Goal: Information Seeking & Learning: Find specific page/section

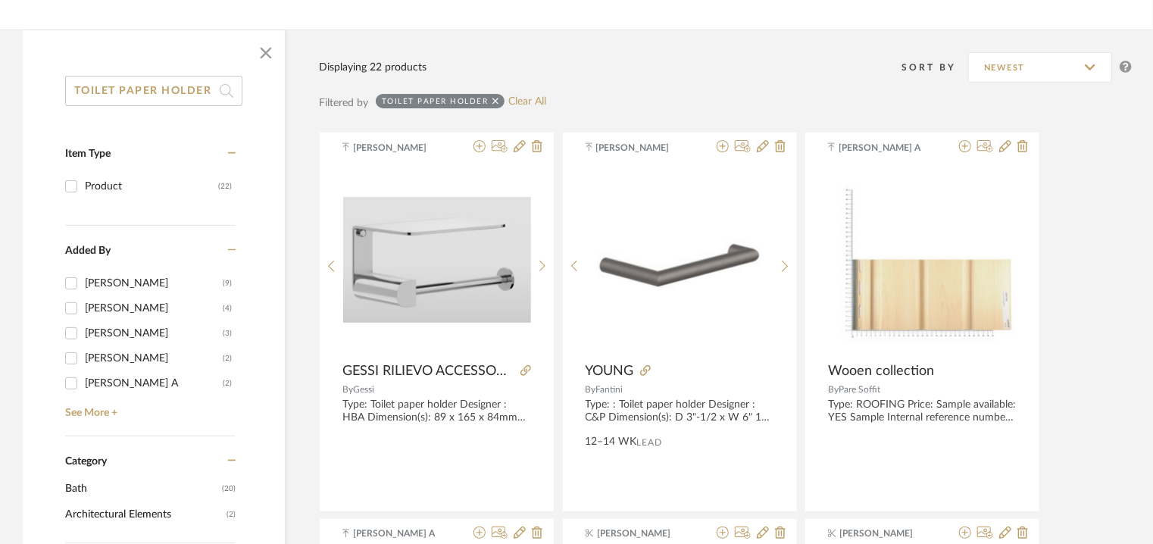
click at [498, 100] on div "TOILET PAPER HOLDER" at bounding box center [440, 101] width 129 height 14
click at [494, 99] on icon at bounding box center [495, 101] width 7 height 7
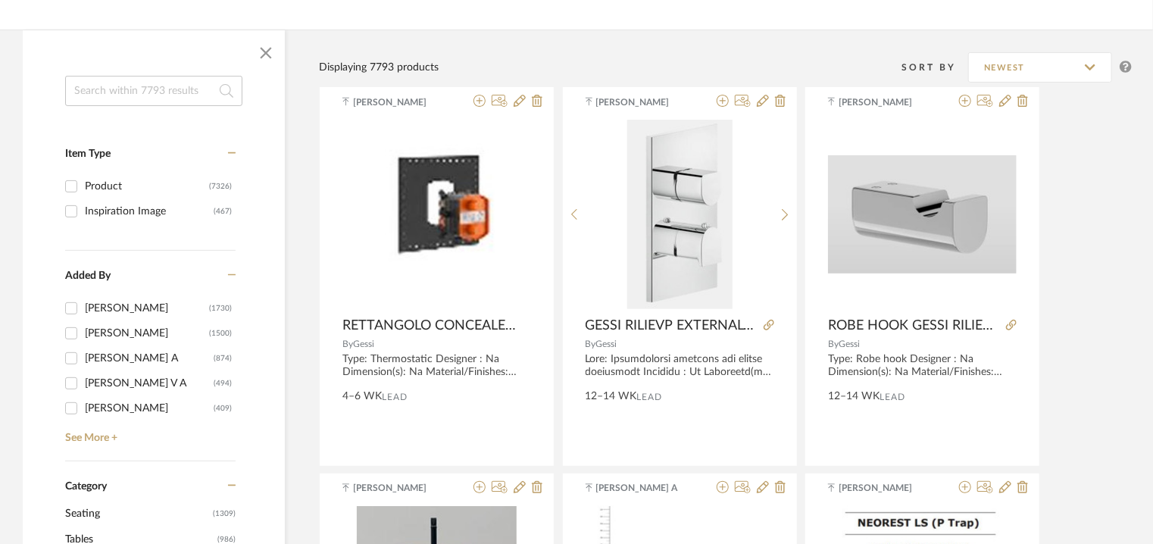
click at [161, 92] on input at bounding box center [153, 91] width 177 height 30
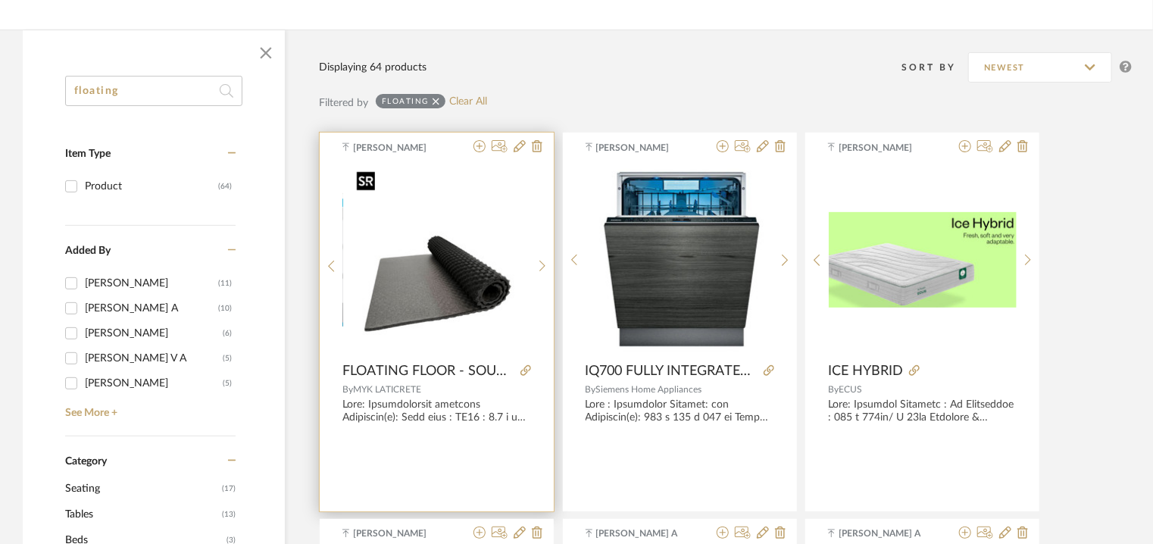
click at [459, 276] on img "0" at bounding box center [437, 259] width 173 height 189
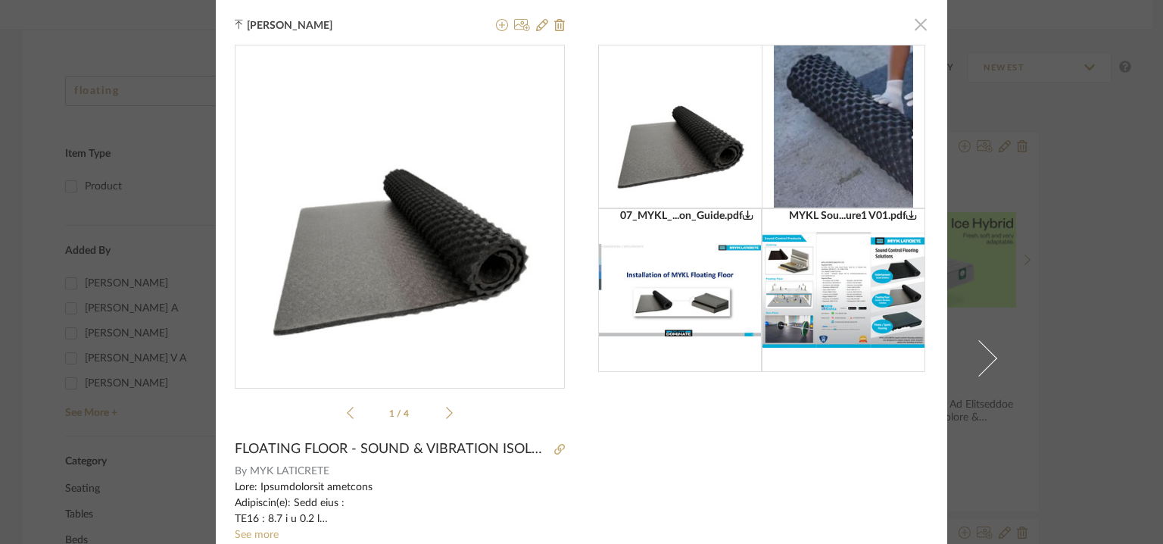
click at [914, 25] on span "button" at bounding box center [921, 24] width 30 height 30
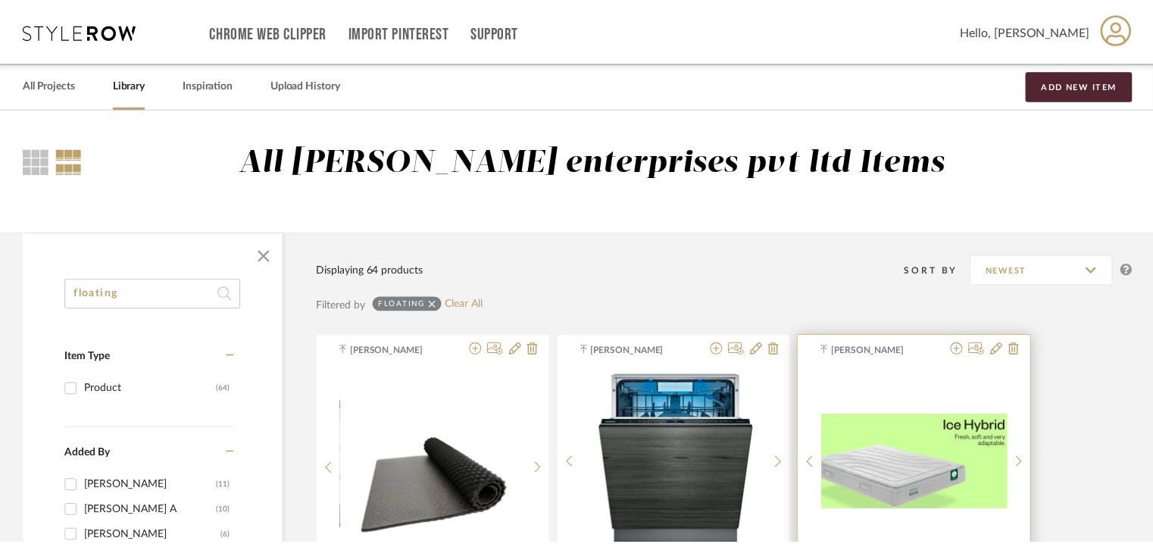
scroll to position [203, 0]
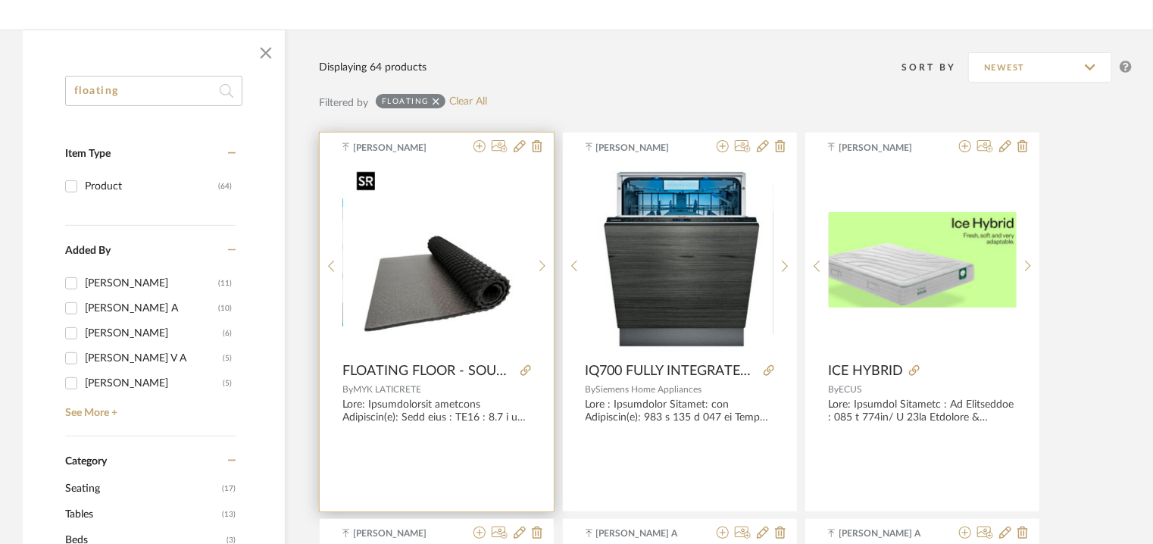
click at [468, 307] on img "0" at bounding box center [437, 259] width 173 height 189
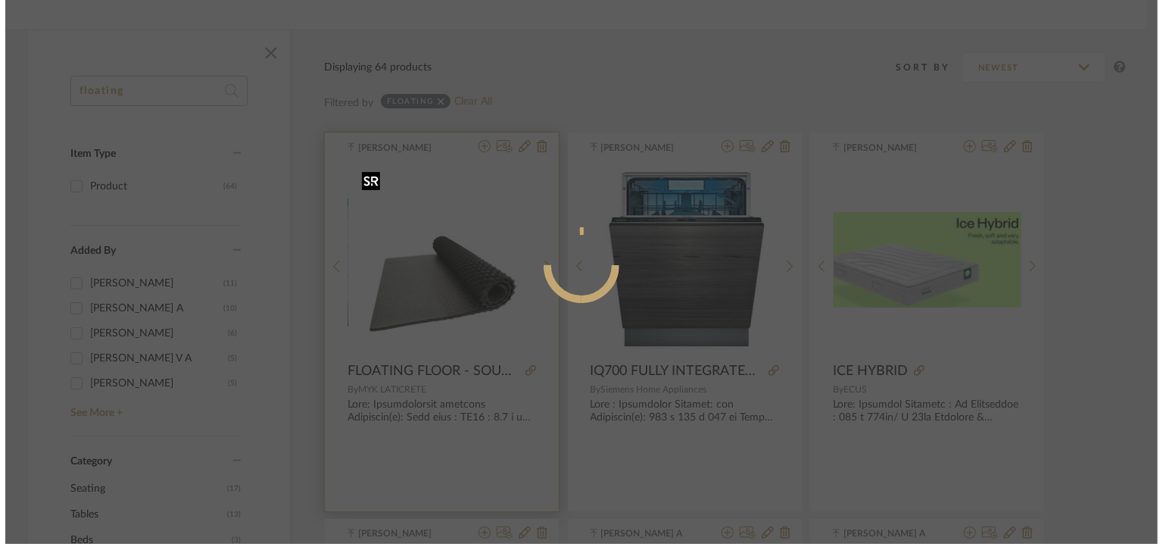
scroll to position [0, 0]
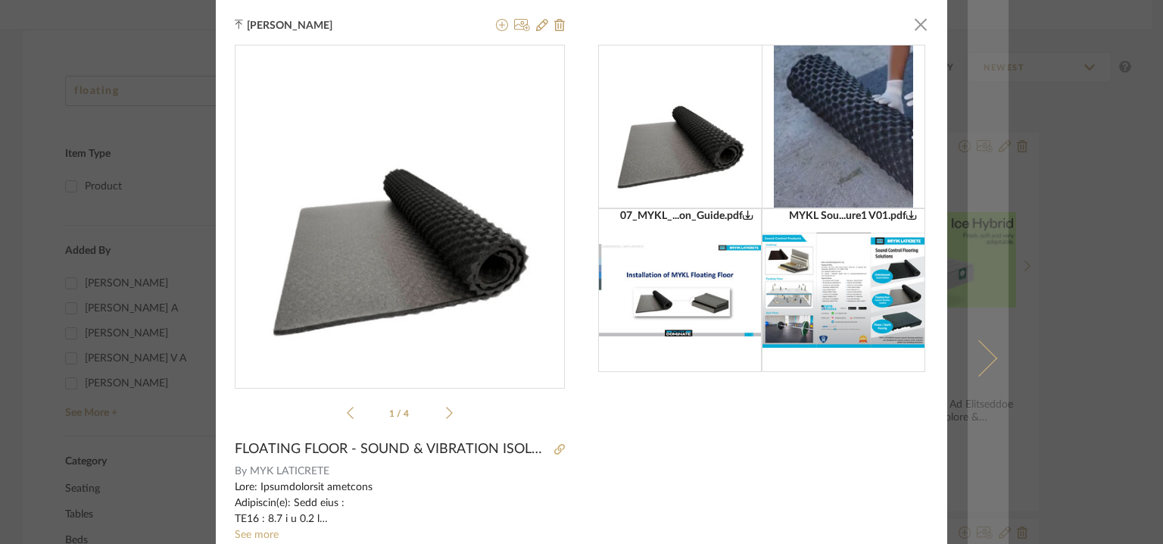
click at [977, 370] on span at bounding box center [979, 358] width 36 height 36
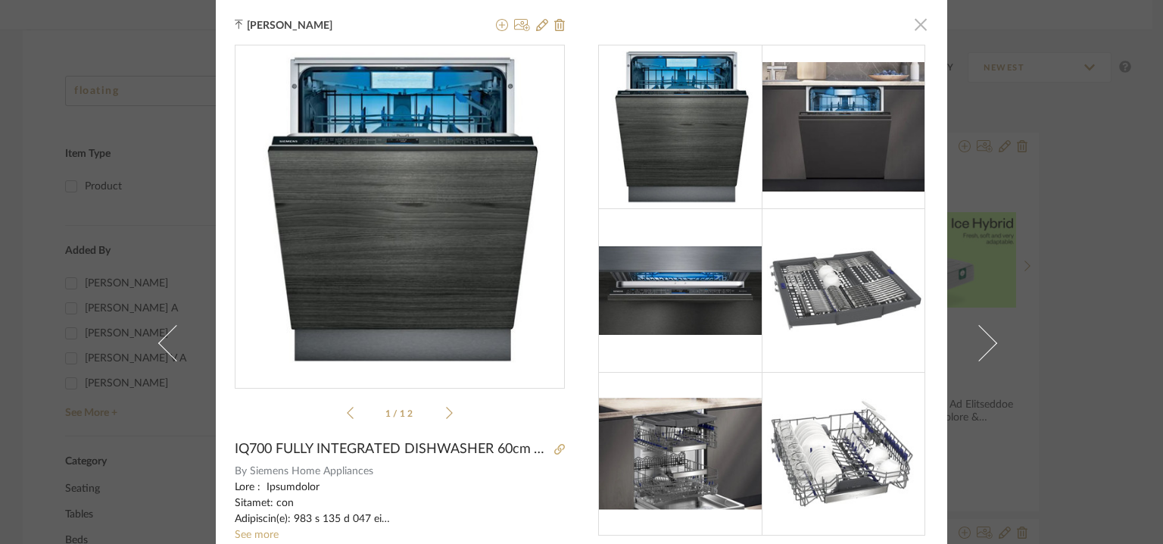
click at [922, 23] on span "button" at bounding box center [921, 24] width 30 height 30
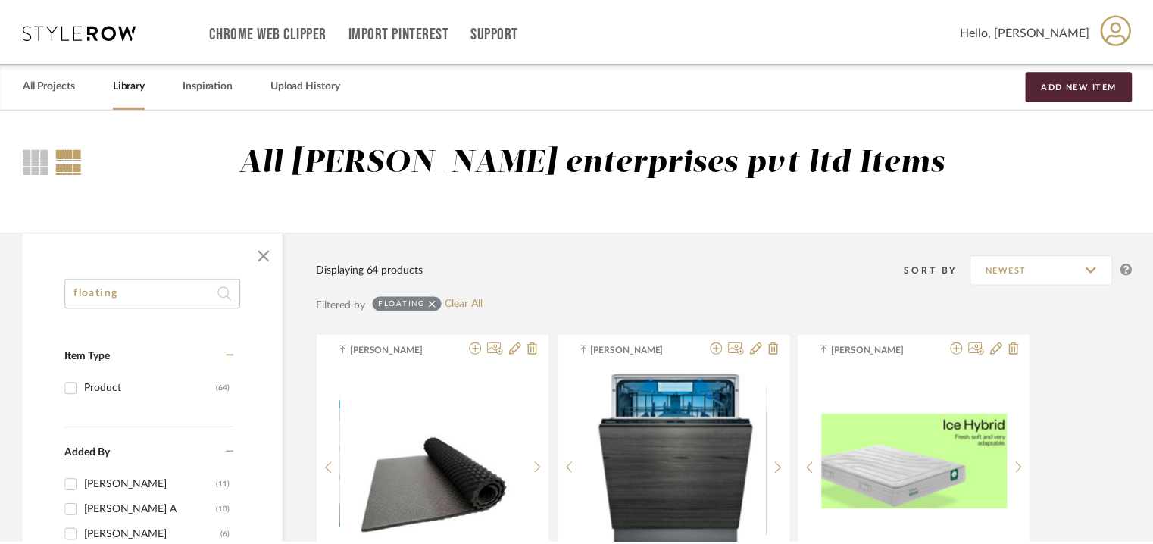
scroll to position [203, 0]
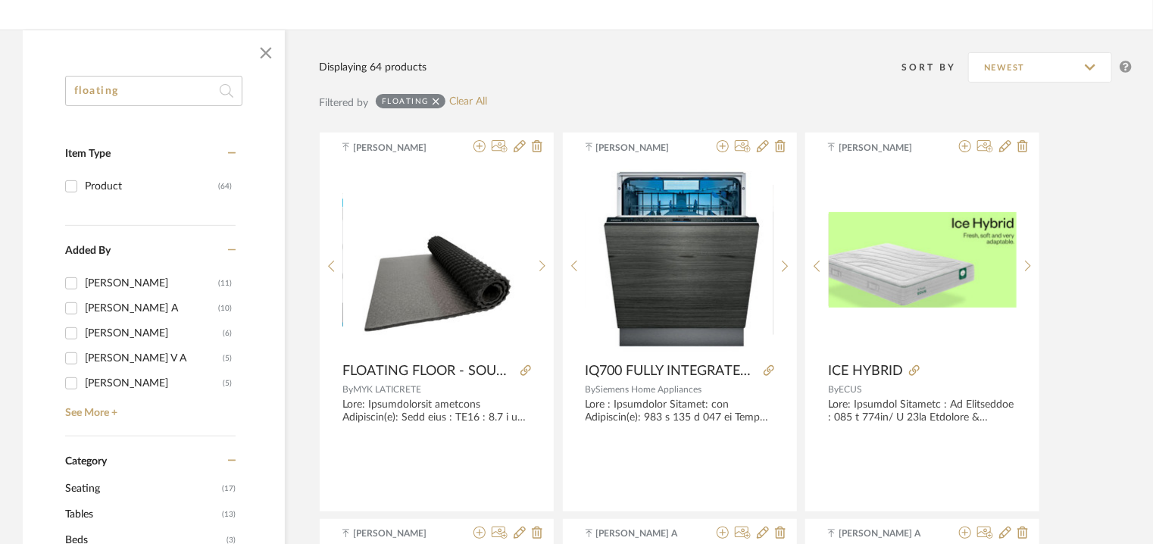
drag, startPoint x: 0, startPoint y: 76, endPoint x: 0, endPoint y: 64, distance: 11.4
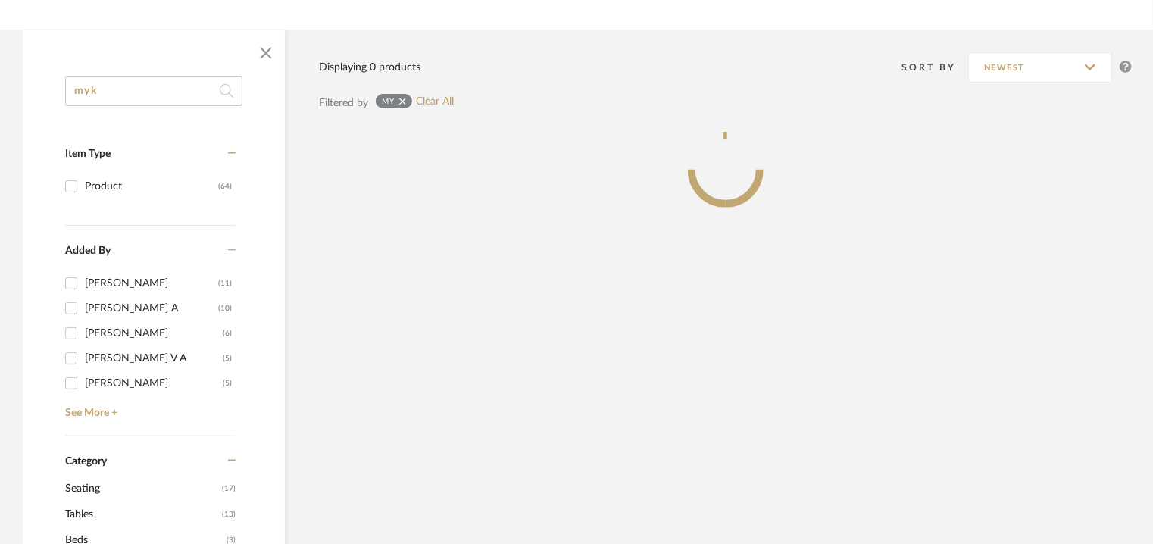
type input "myk"
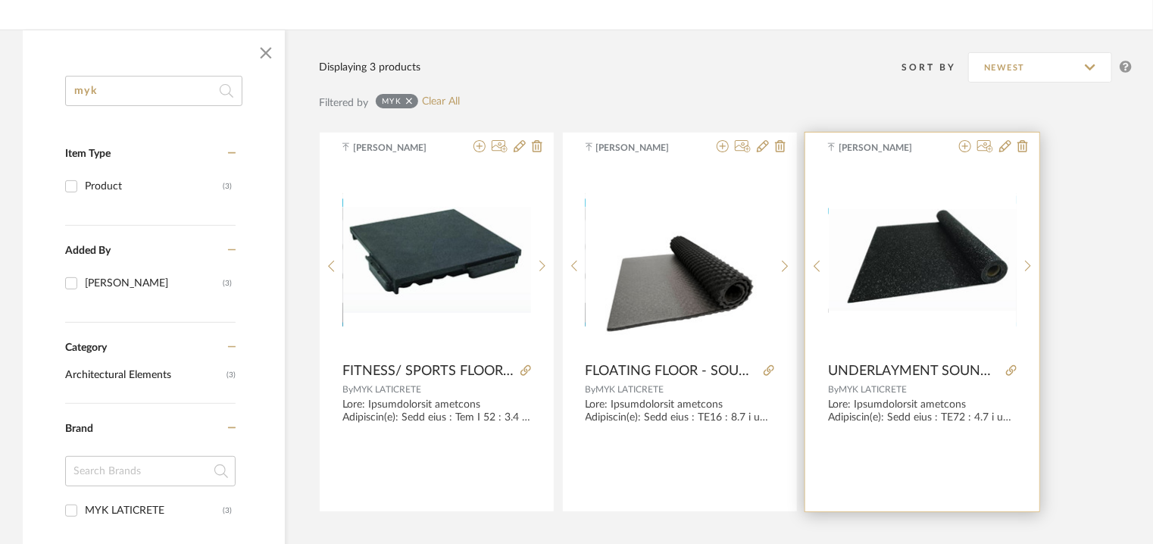
click at [900, 276] on img "0" at bounding box center [922, 260] width 188 height 102
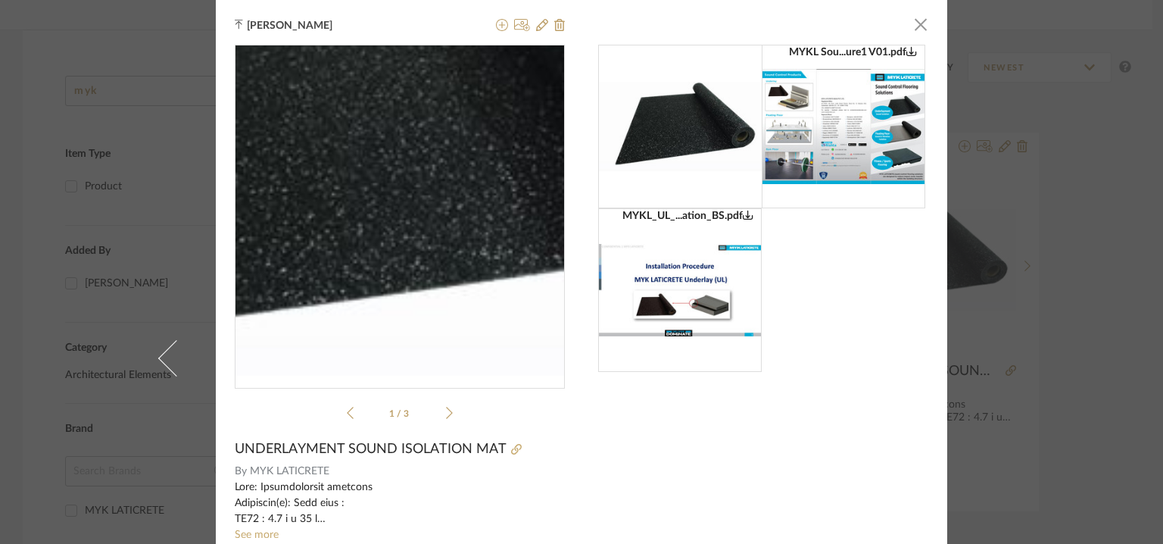
click at [411, 239] on img "0" at bounding box center [400, 209] width 330 height 179
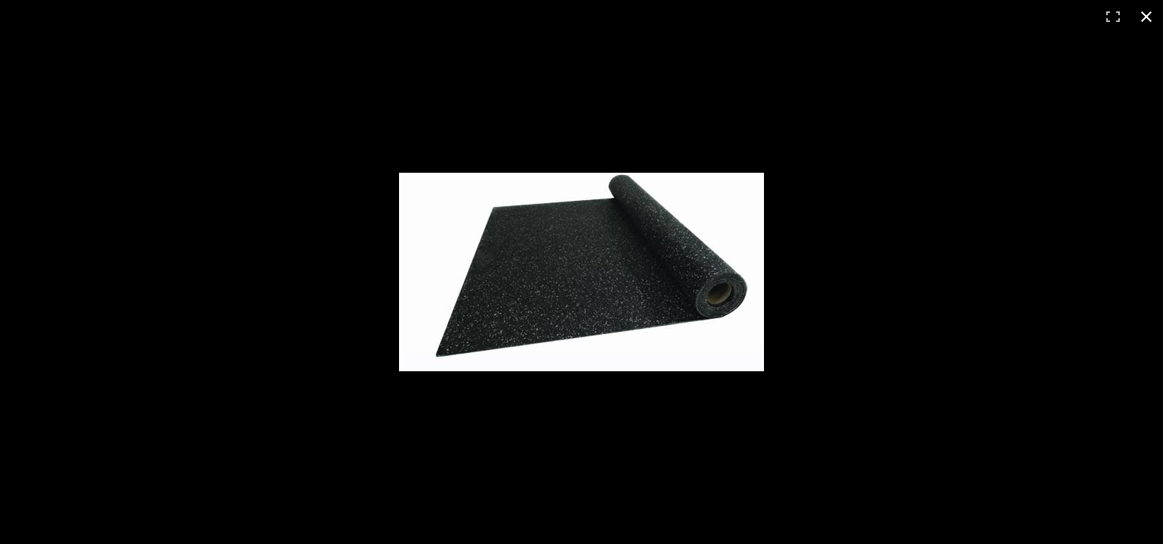
click at [1144, 17] on button at bounding box center [1146, 16] width 33 height 33
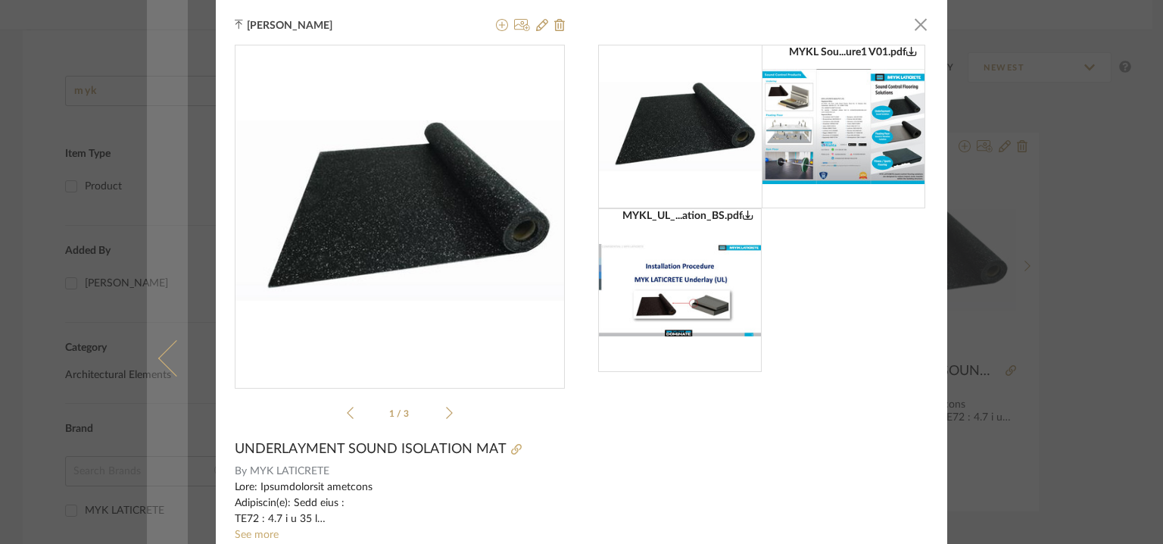
click at [158, 366] on span at bounding box center [176, 358] width 36 height 36
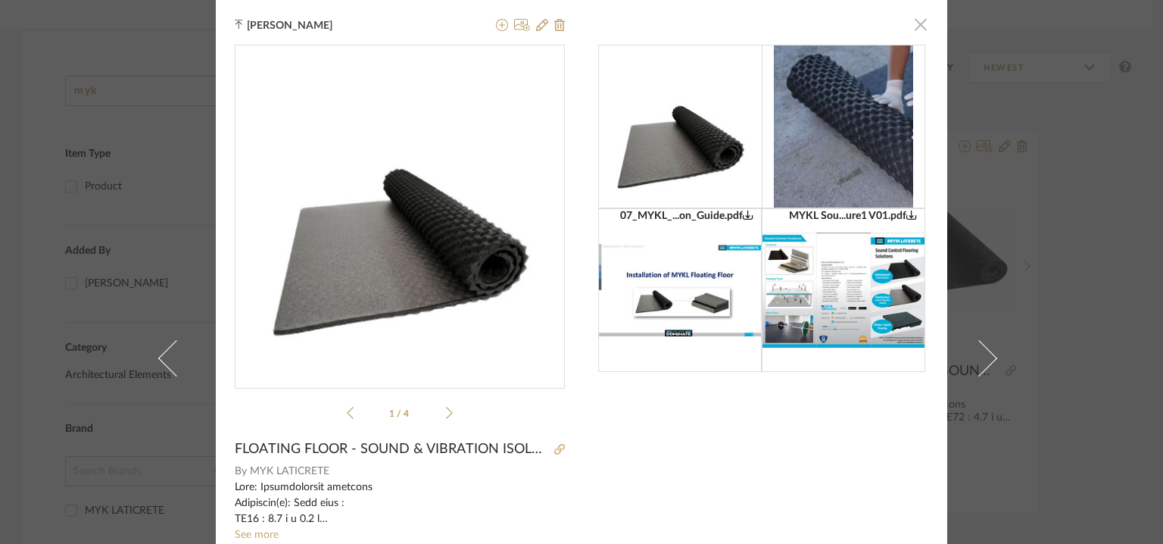
click at [912, 28] on span "button" at bounding box center [921, 24] width 30 height 30
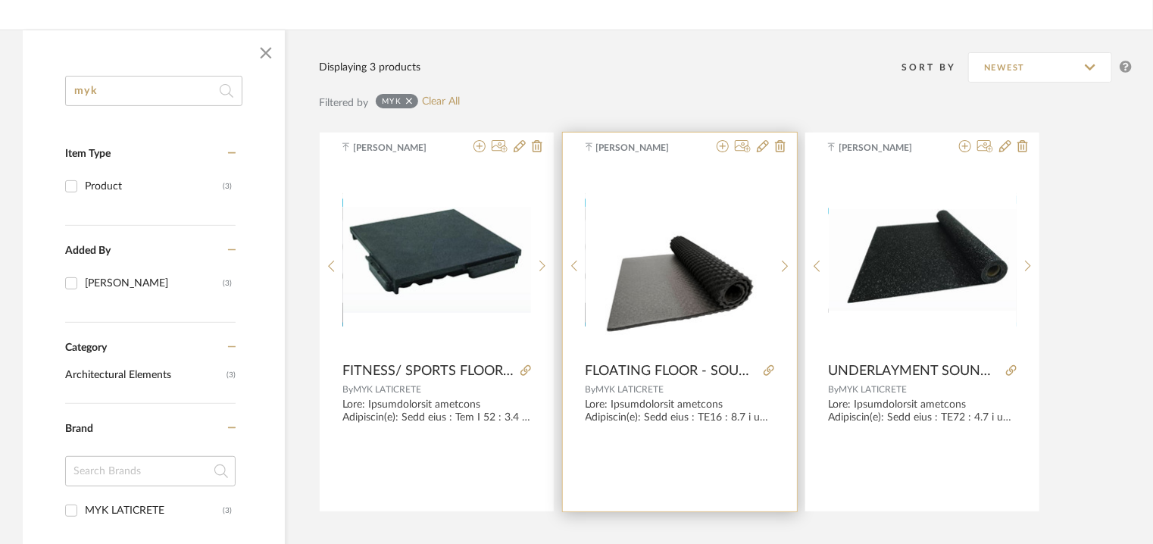
scroll to position [506, 0]
